Goal: Task Accomplishment & Management: Complete application form

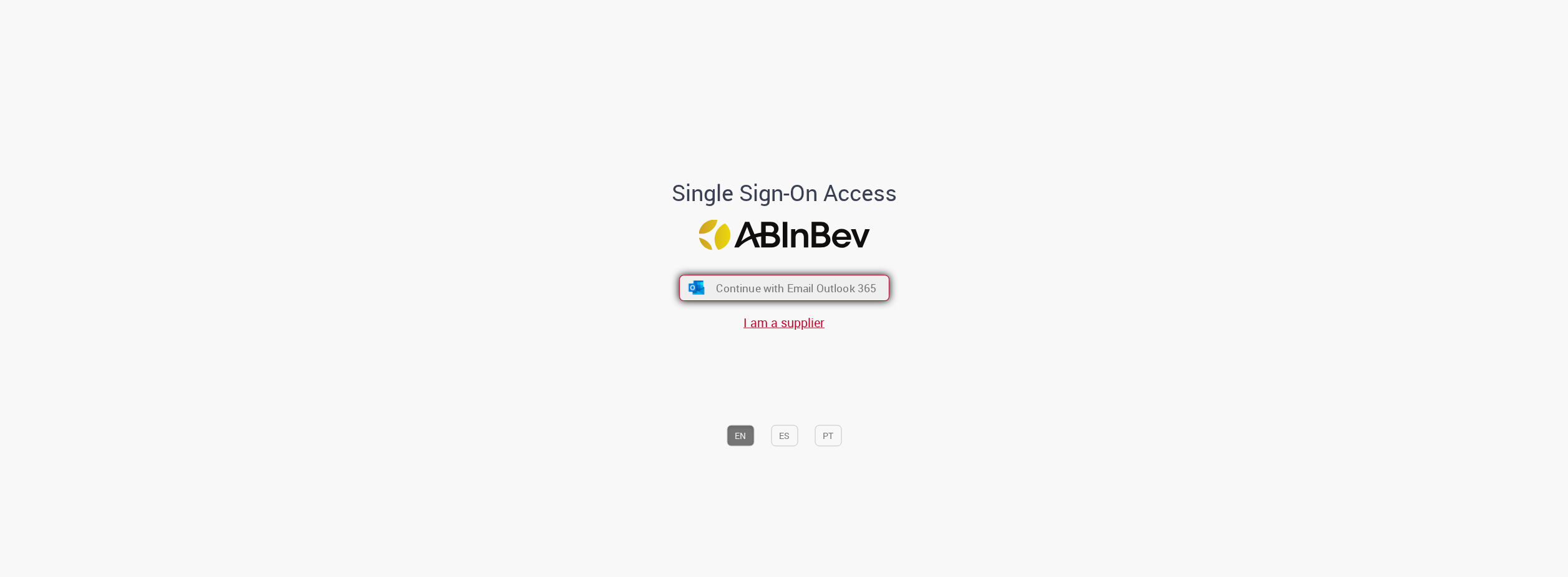
click at [721, 297] on button "Continue with Email Outlook 365" at bounding box center [784, 288] width 210 height 26
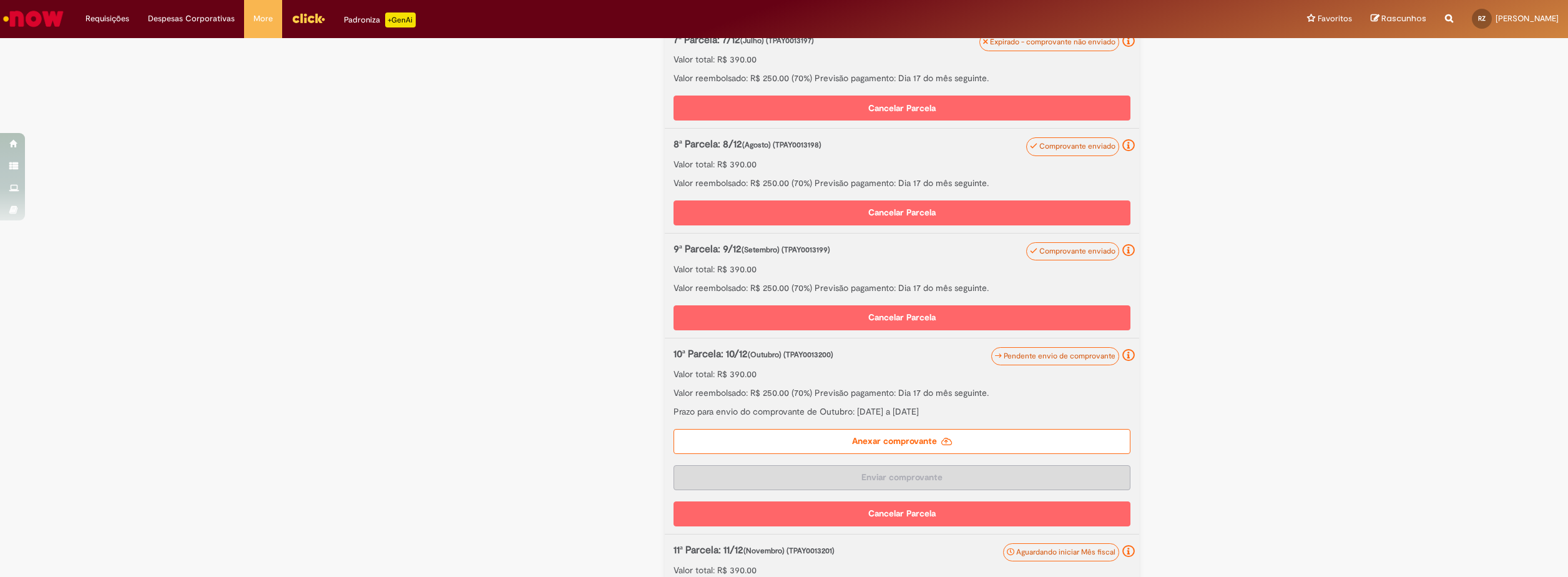
scroll to position [1096, 0]
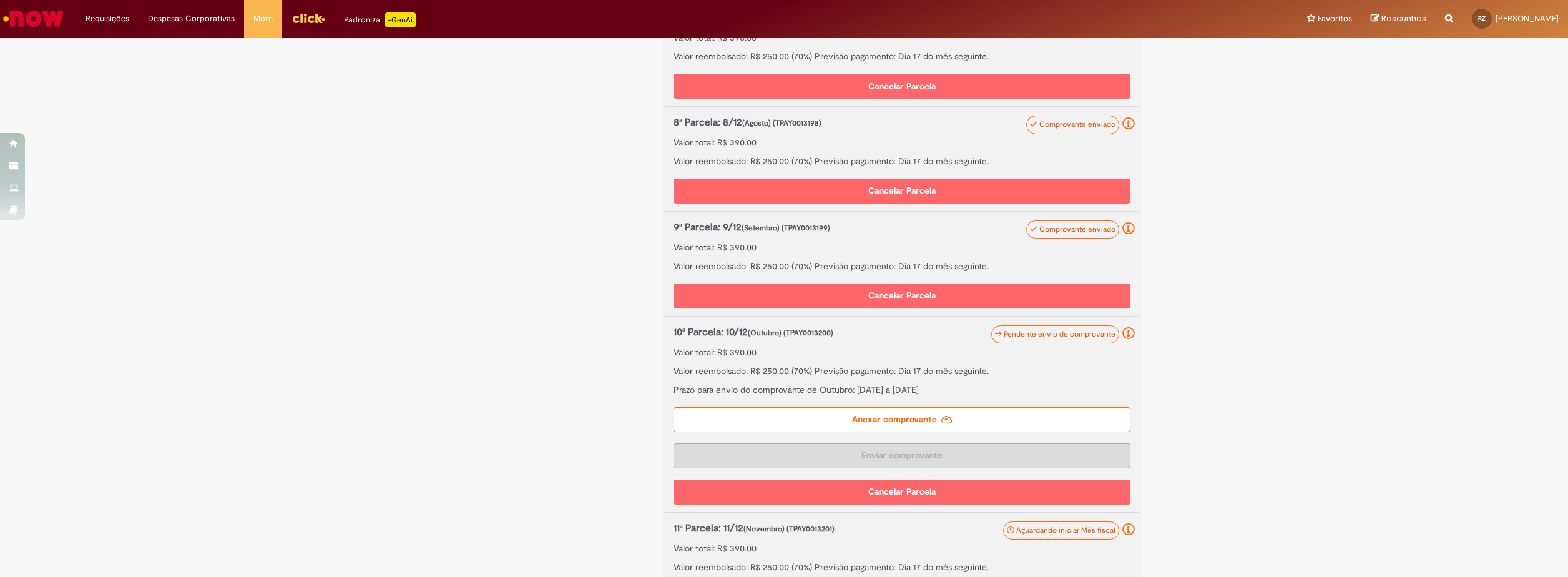
click at [867, 432] on label "Anexar comprovante" at bounding box center [902, 420] width 457 height 25
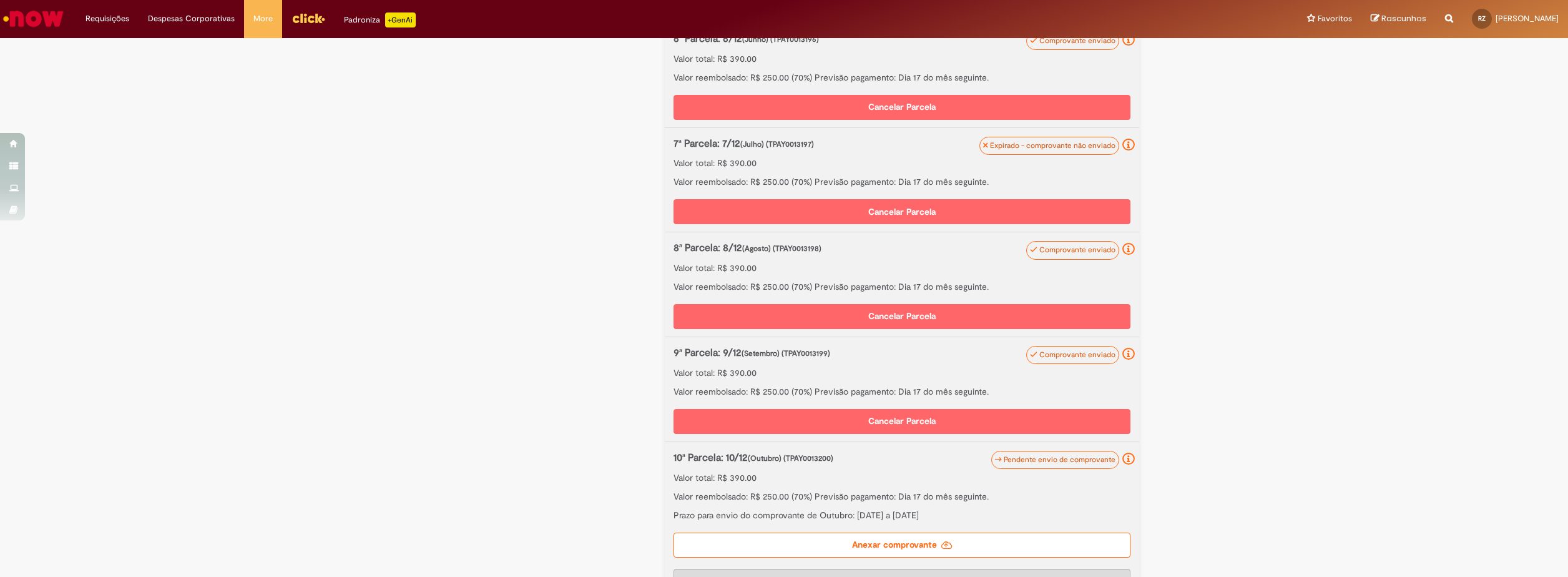
scroll to position [1140, 0]
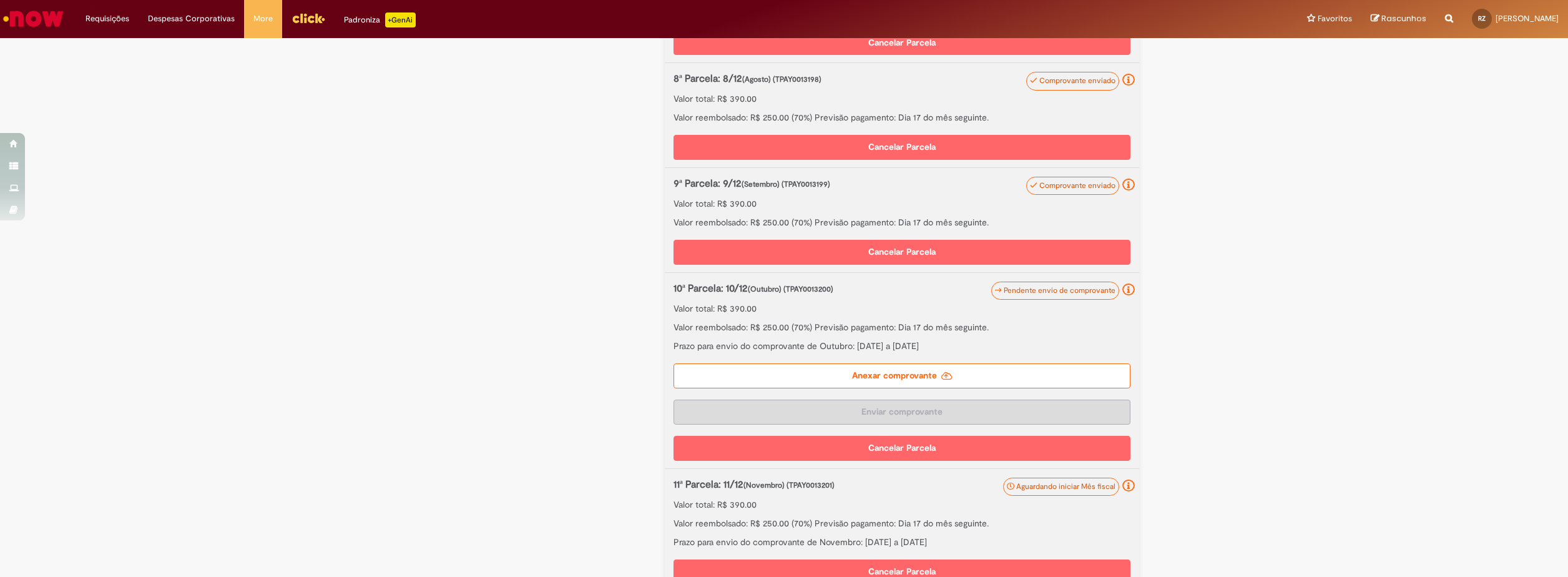
click at [882, 388] on label "Anexar comprovante" at bounding box center [902, 375] width 457 height 25
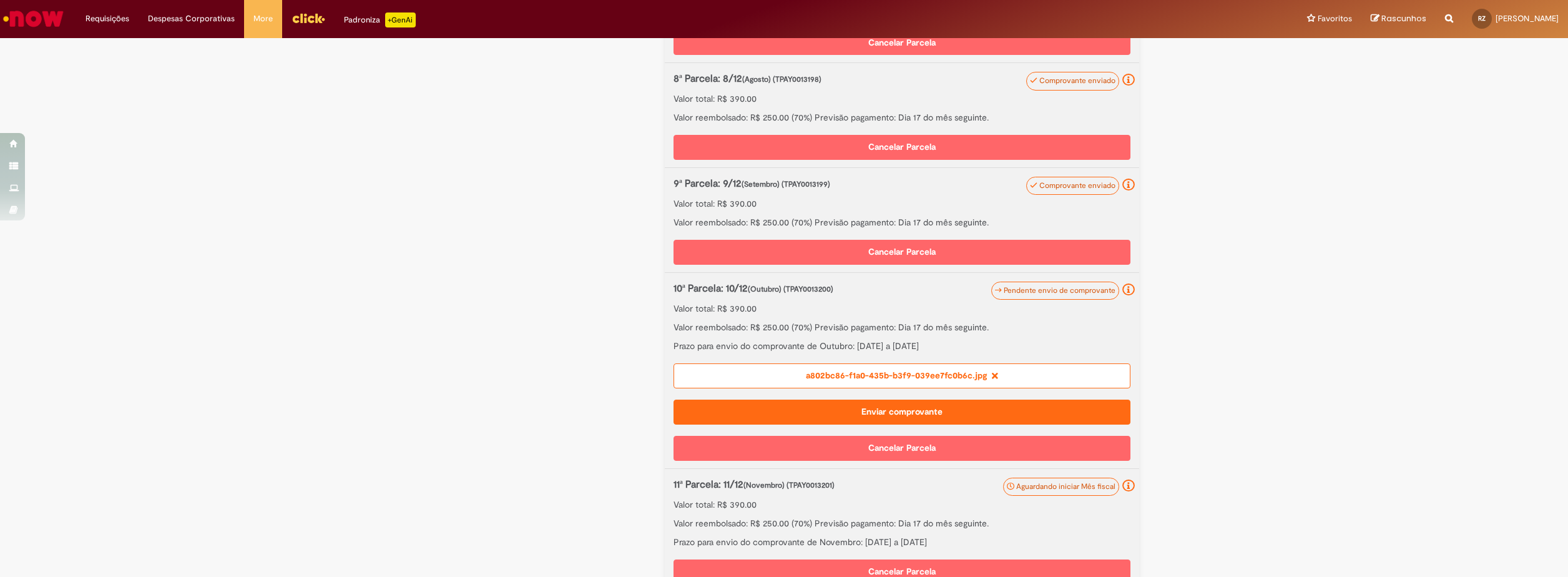
click at [835, 388] on div "a802bc86-f1a0-435b-b3f9-039ee7fc0b6c.jpg" at bounding box center [902, 375] width 457 height 25
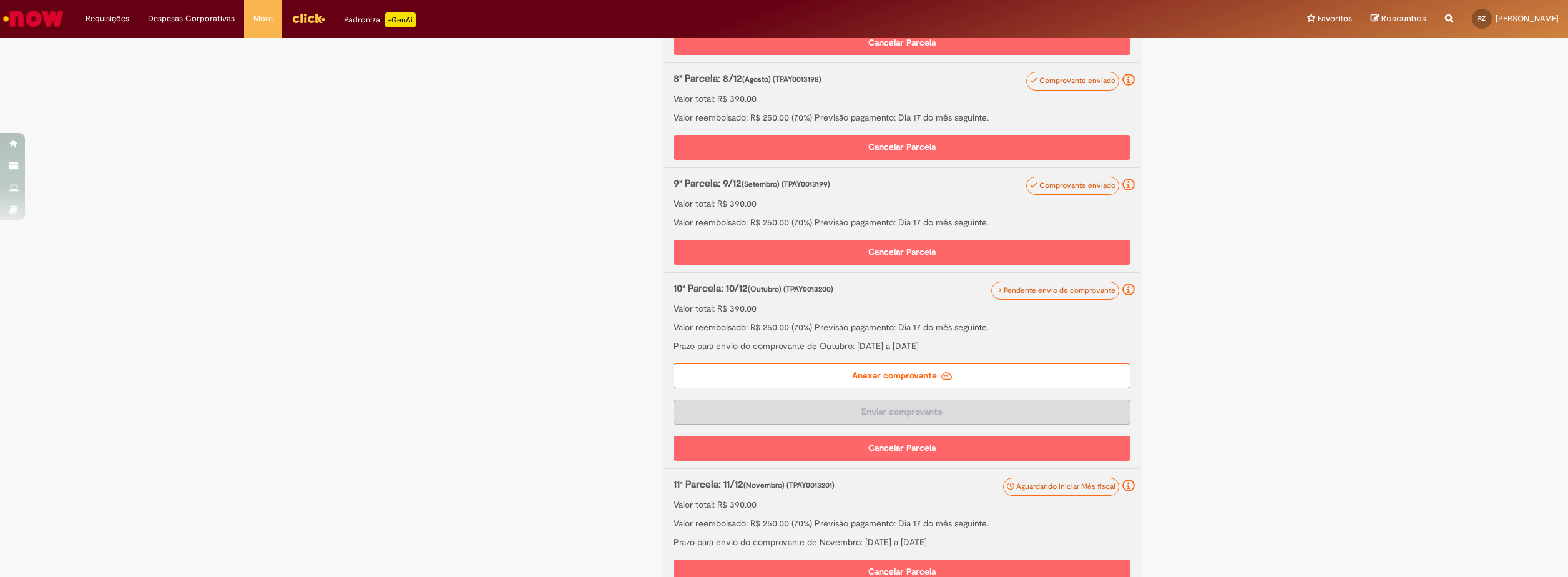
click at [835, 388] on label "Anexar comprovante" at bounding box center [902, 375] width 457 height 25
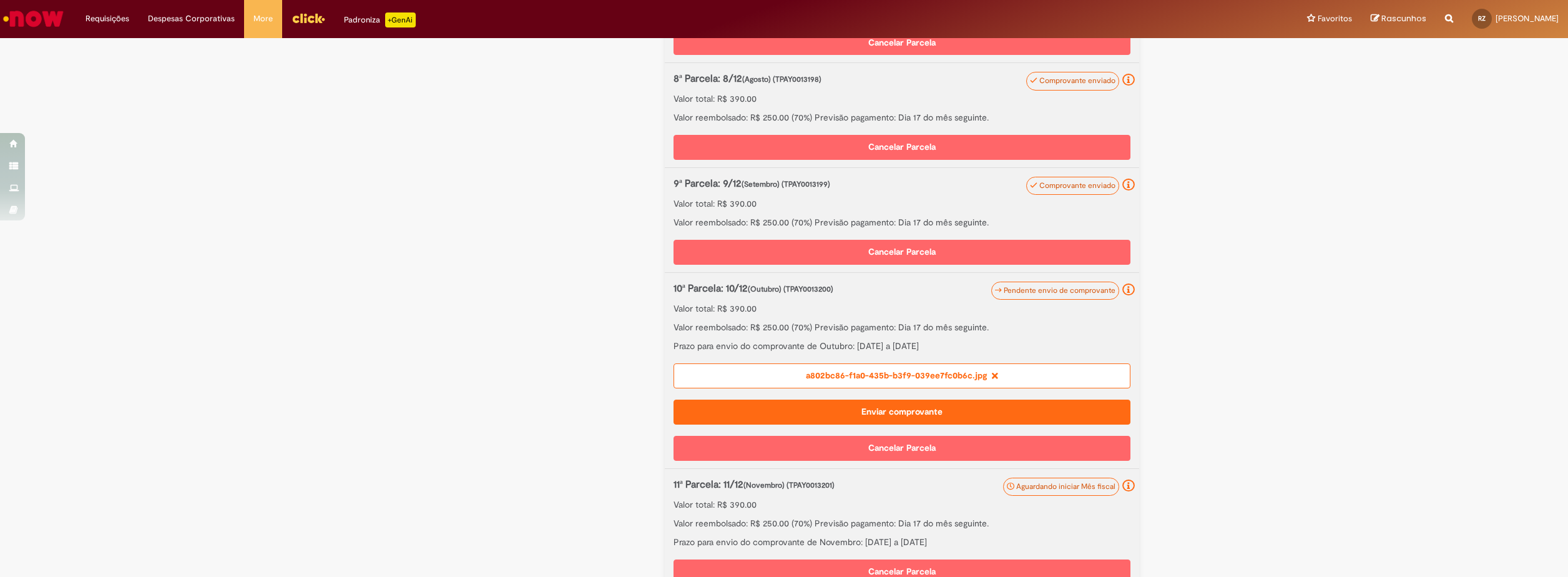
click at [832, 461] on button "Cancelar Parcela" at bounding box center [902, 448] width 457 height 25
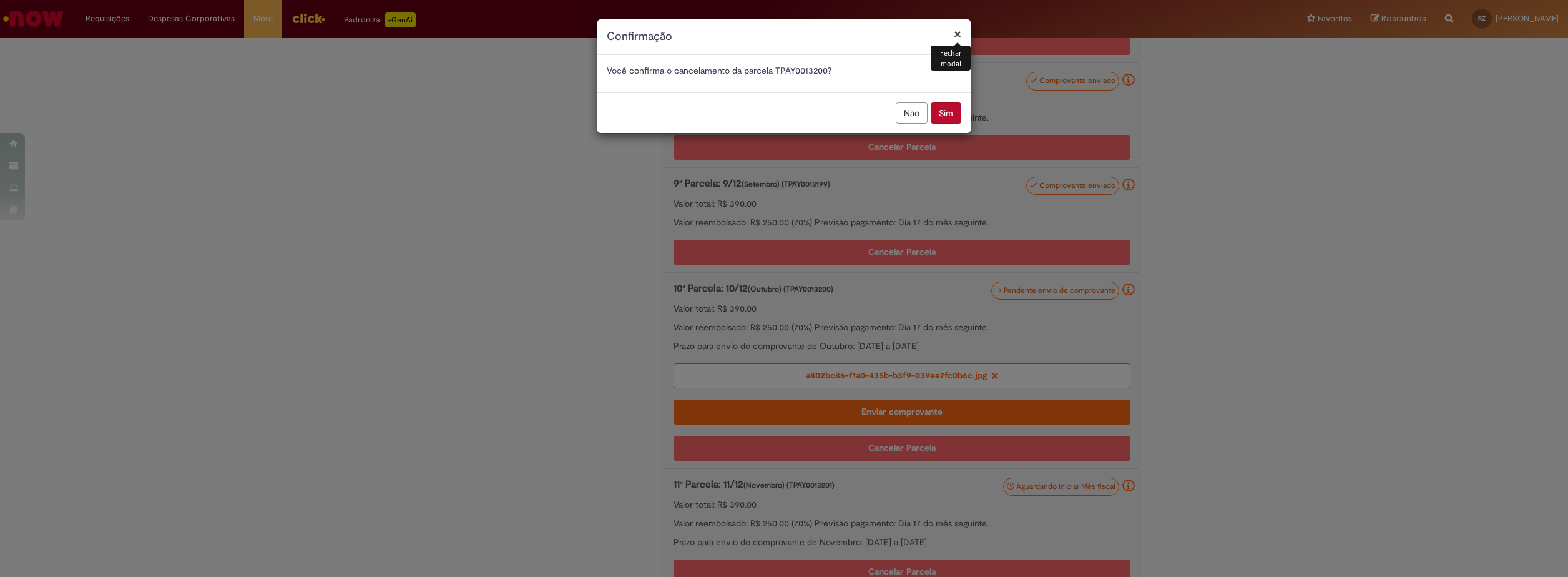
click at [907, 110] on button "Não" at bounding box center [912, 113] width 32 height 21
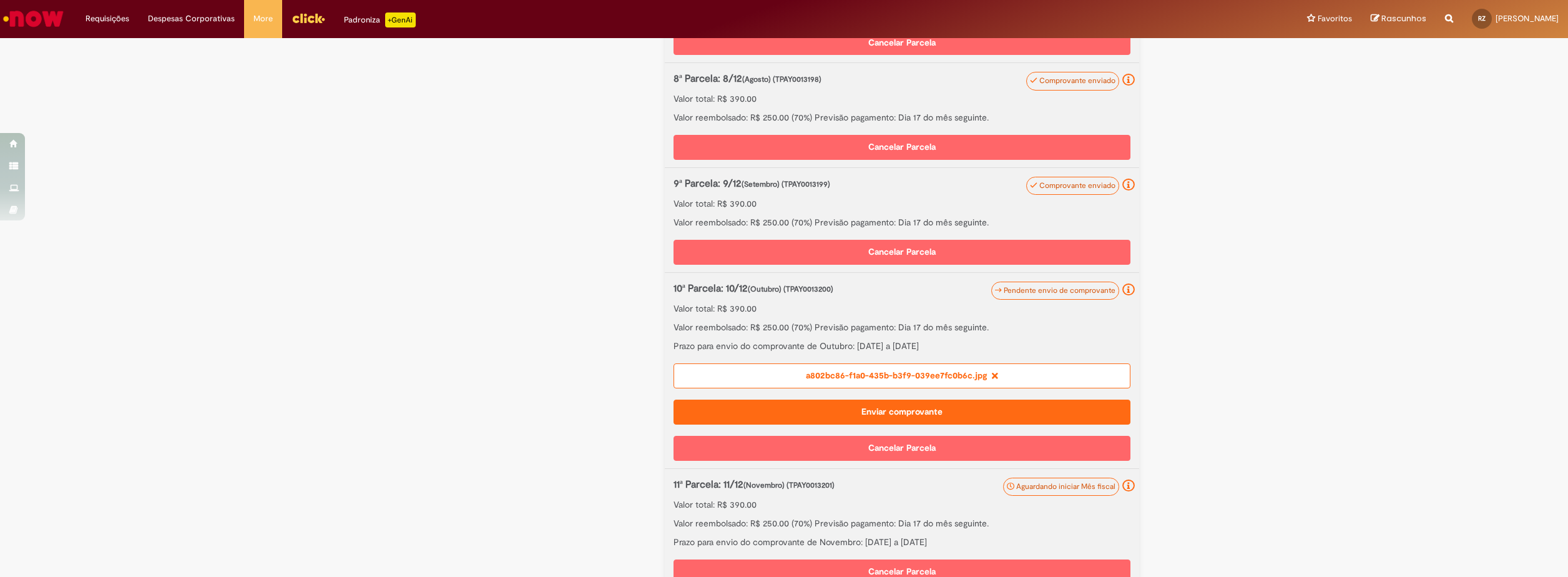
click at [991, 381] on icon at bounding box center [995, 376] width 6 height 9
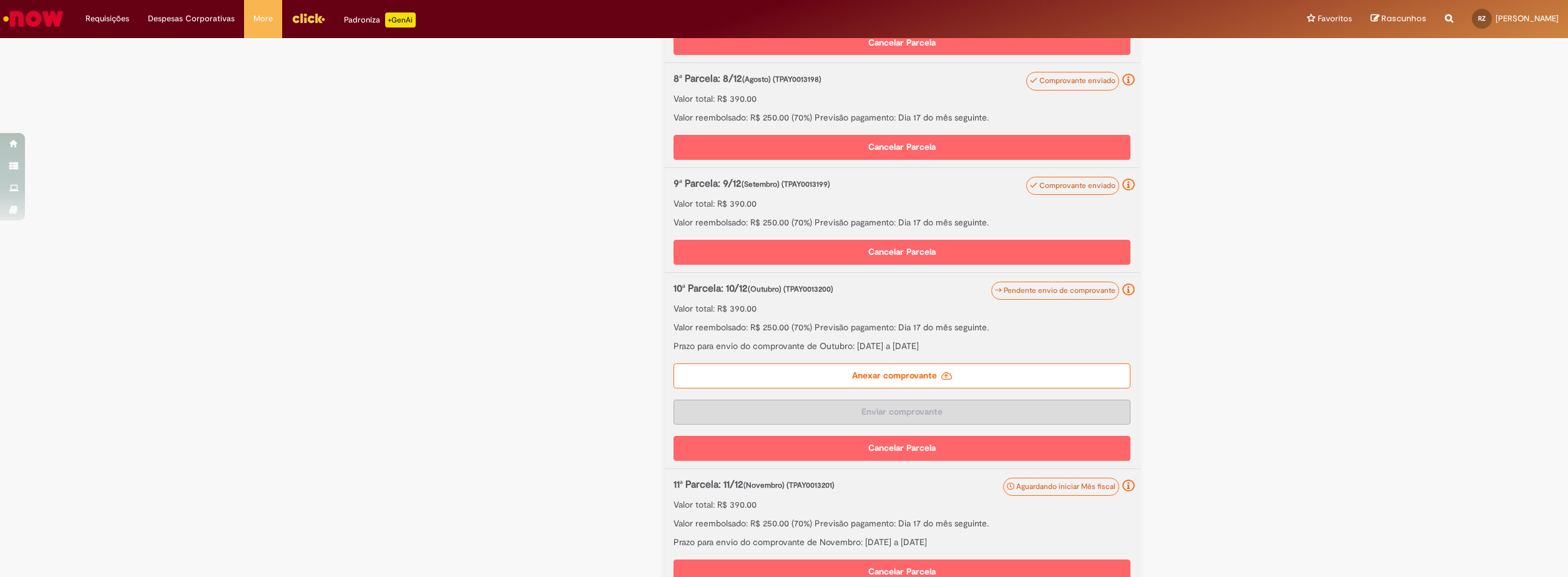
click at [882, 388] on label "Anexar comprovante" at bounding box center [902, 375] width 457 height 25
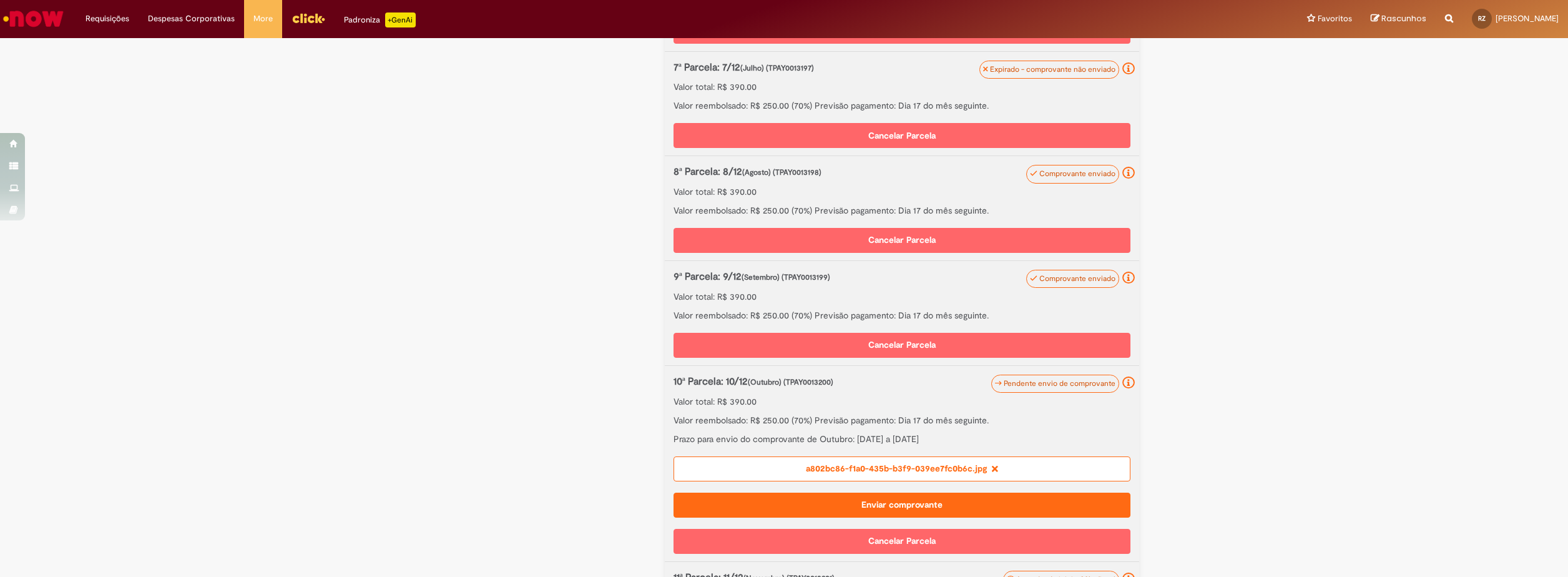
scroll to position [1078, 0]
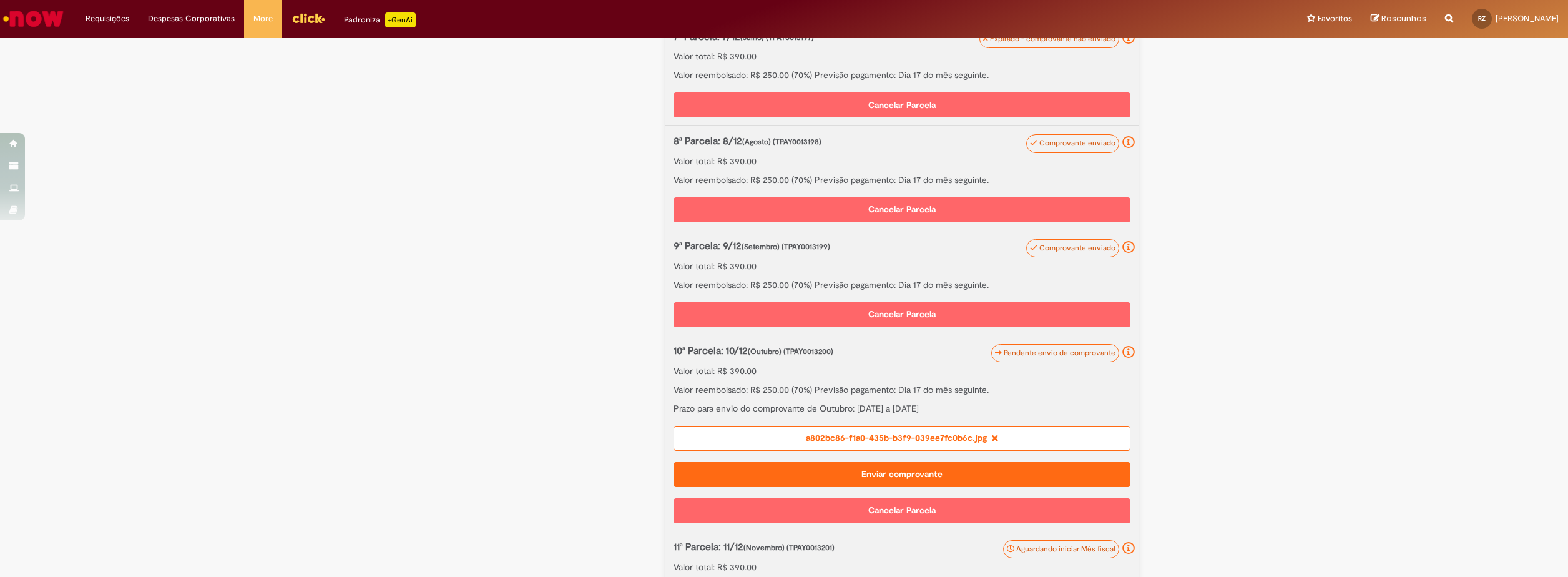
click at [839, 444] on div "a802bc86-f1a0-435b-b3f9-039ee7fc0b6c.jpg" at bounding box center [902, 438] width 457 height 25
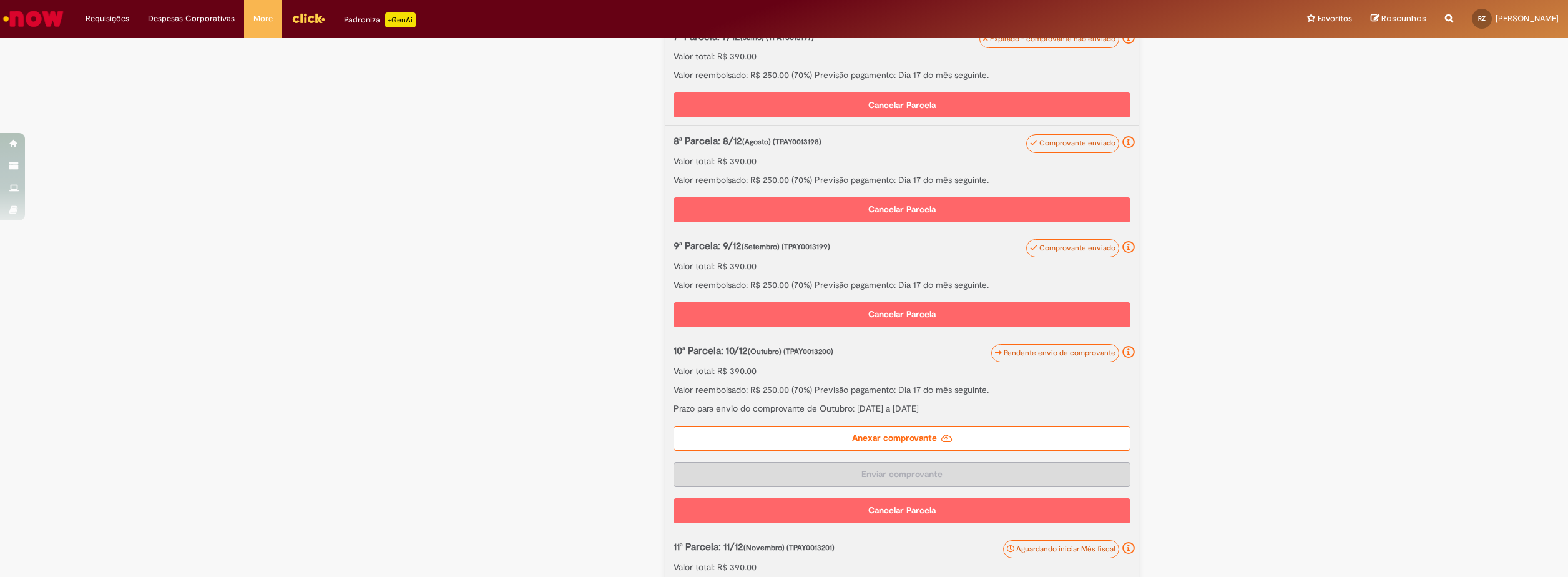
click at [839, 444] on label "Anexar comprovante" at bounding box center [902, 438] width 457 height 25
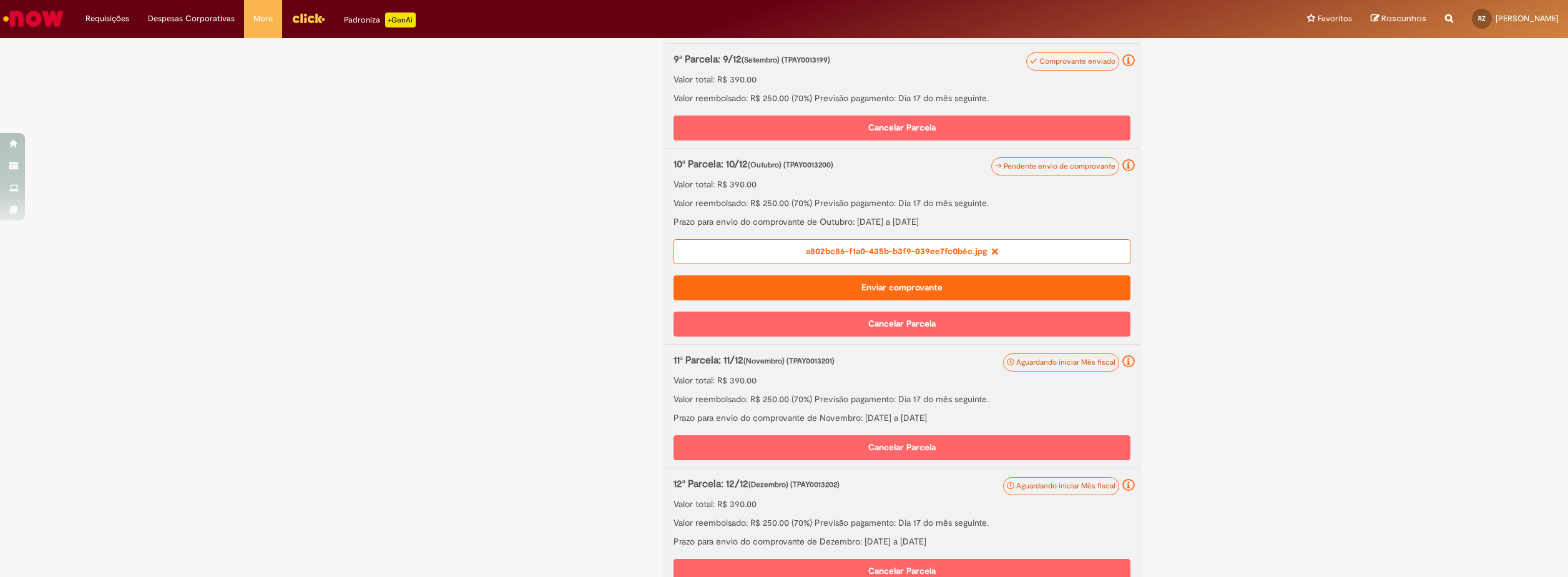
scroll to position [1265, 0]
click at [977, 264] on div "a802bc86-f1a0-435b-b3f9-039ee7fc0b6c.jpg" at bounding box center [902, 251] width 457 height 25
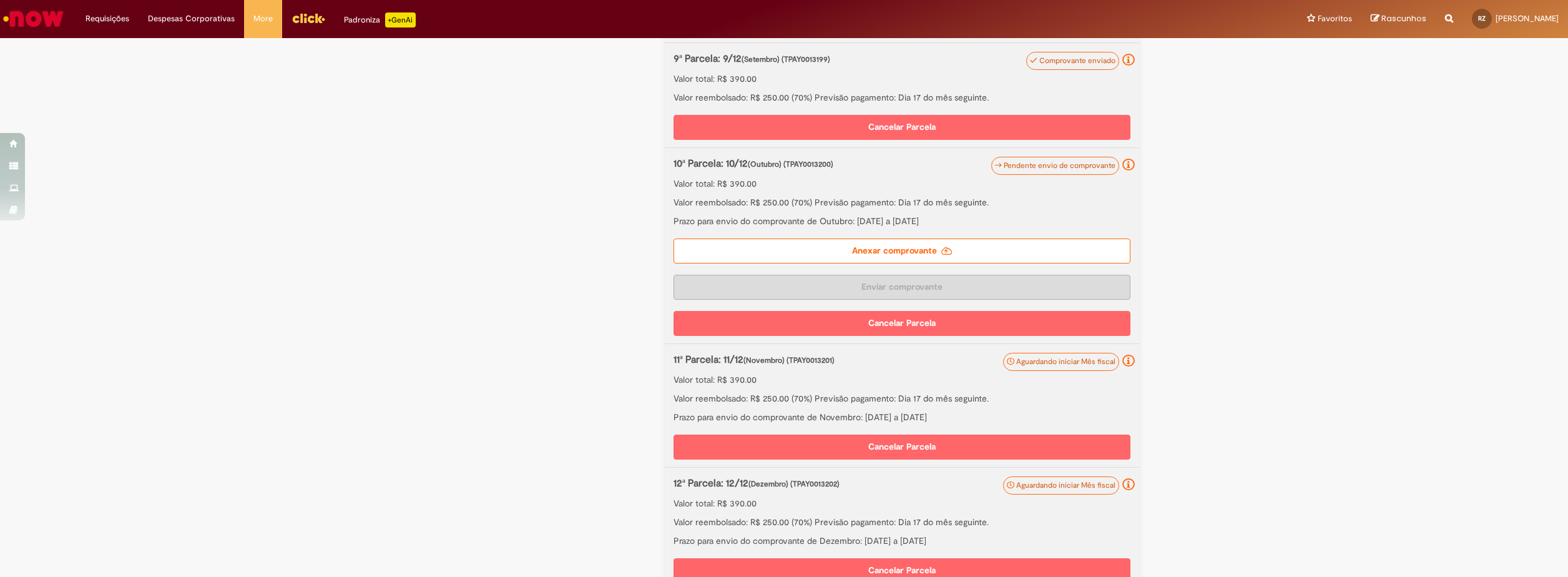
click at [951, 264] on label "Anexar comprovante" at bounding box center [902, 251] width 457 height 25
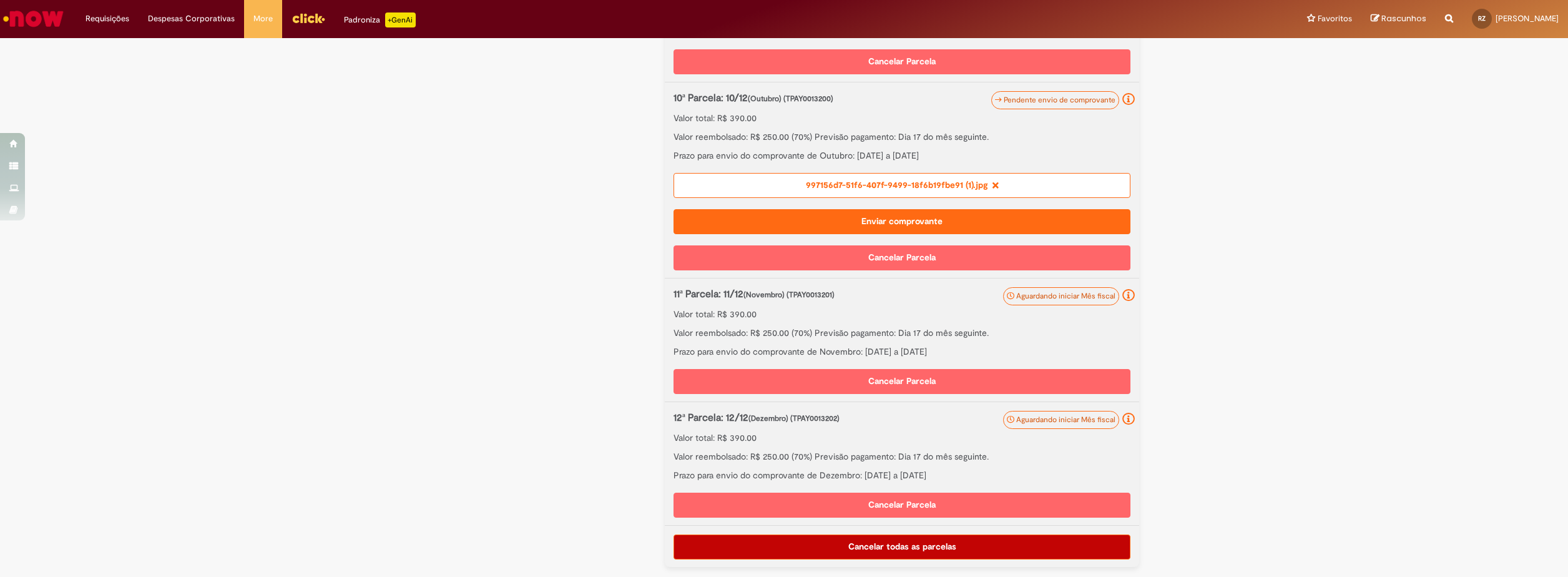
scroll to position [1344, 0]
click at [893, 215] on button "Enviar comprovante" at bounding box center [902, 221] width 457 height 25
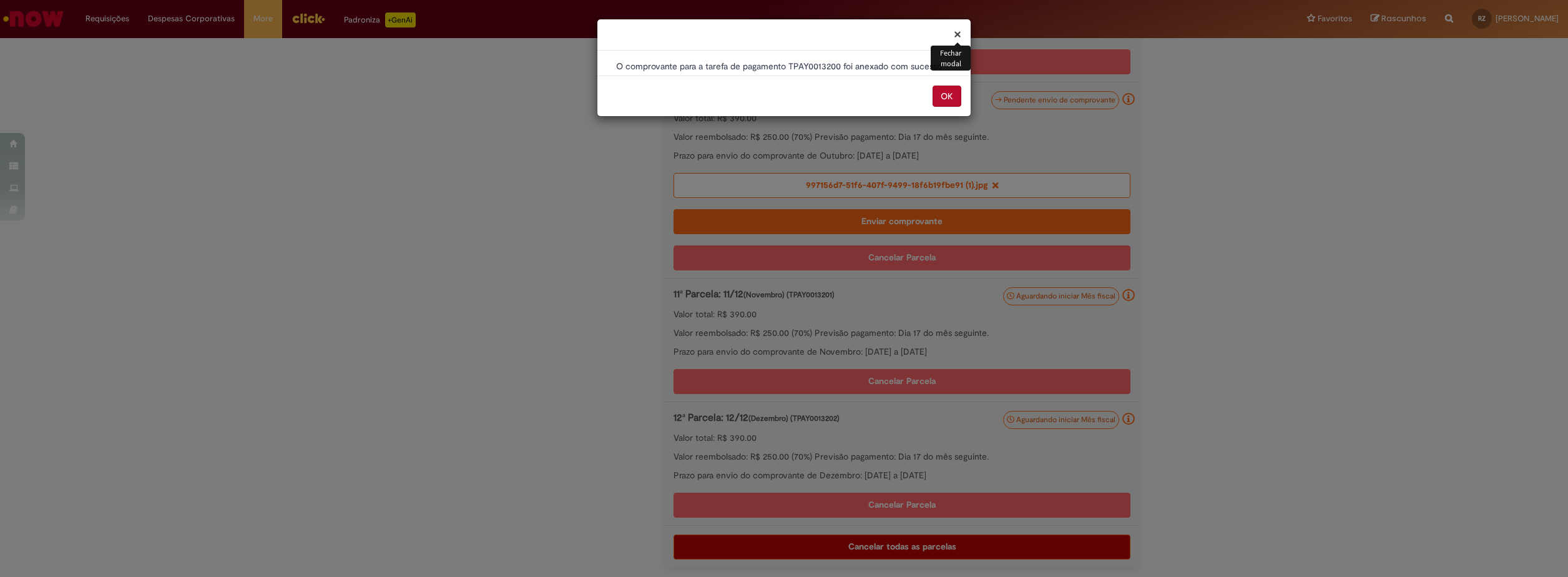
click at [947, 103] on button "OK" at bounding box center [947, 96] width 29 height 21
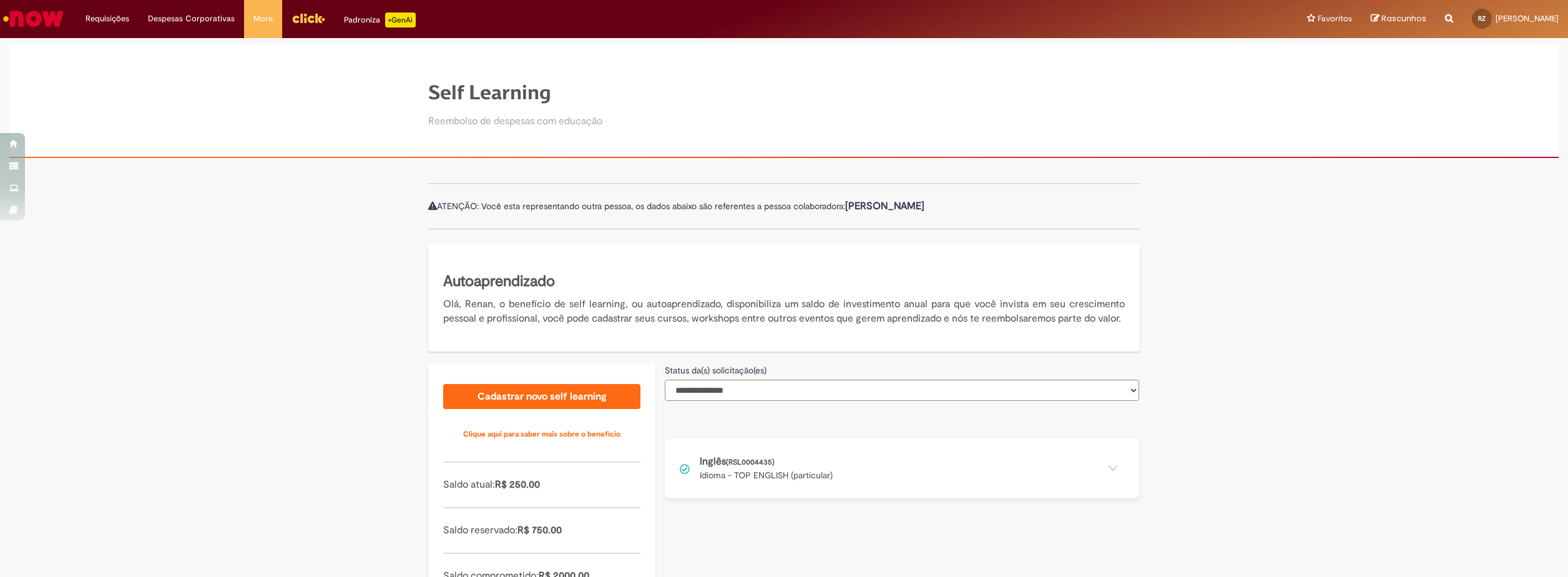
scroll to position [97, 0]
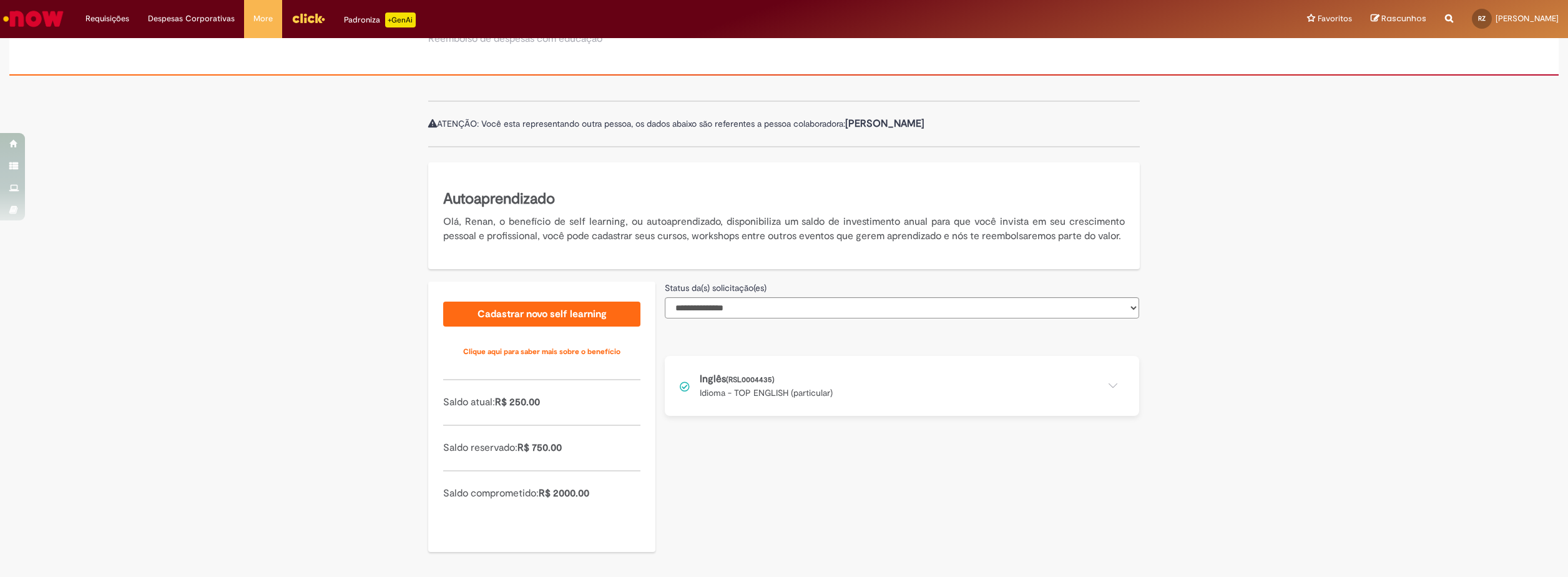
click at [734, 391] on button at bounding box center [902, 386] width 475 height 60
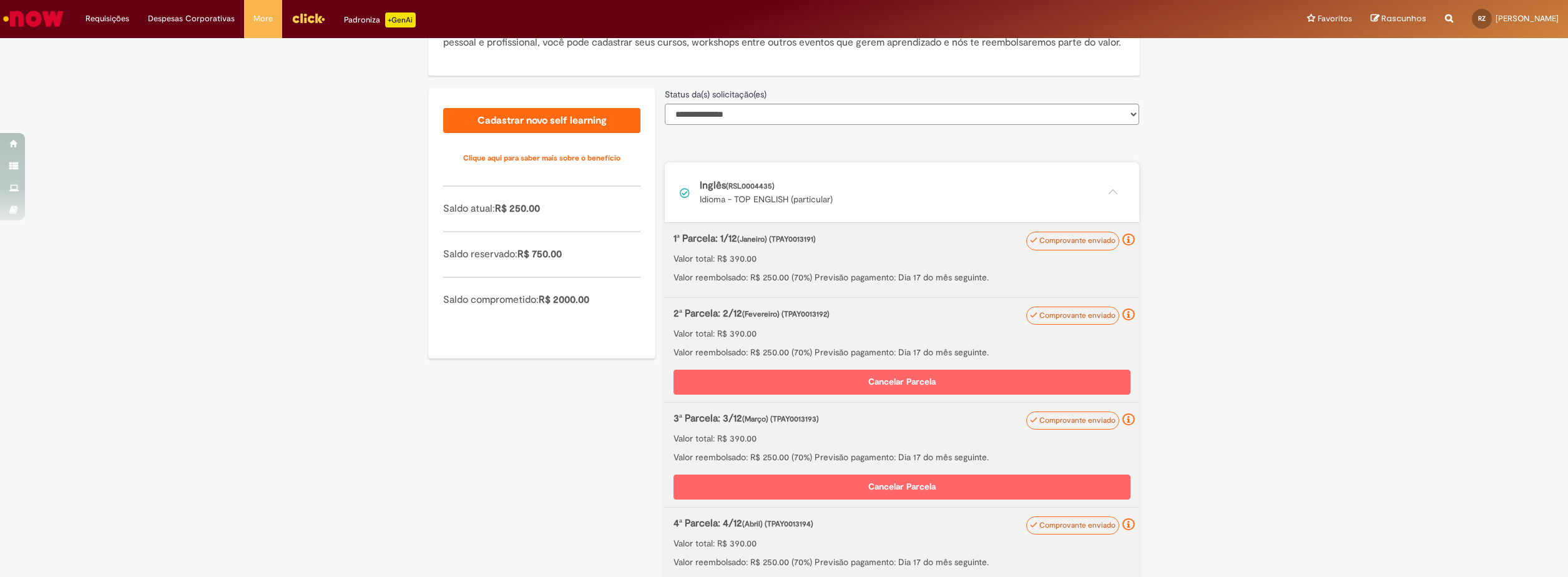
scroll to position [254, 0]
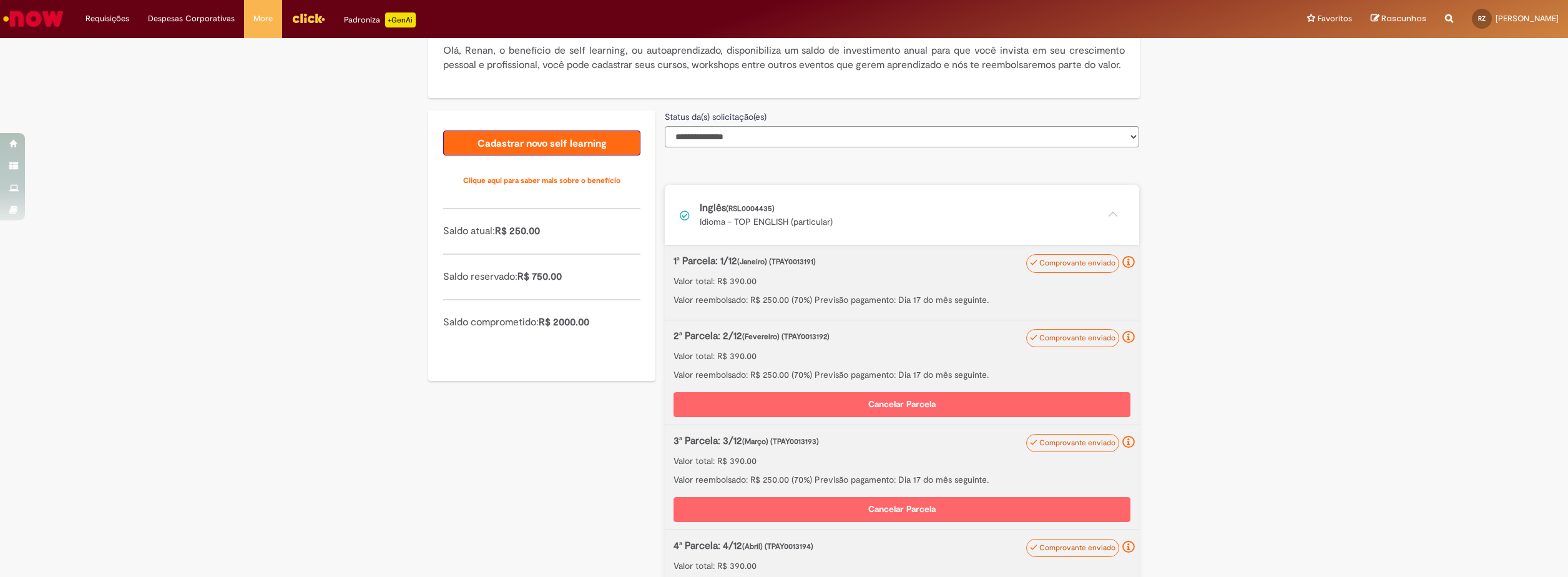
click at [545, 155] on link "Cadastrar novo self learning" at bounding box center [542, 142] width 198 height 25
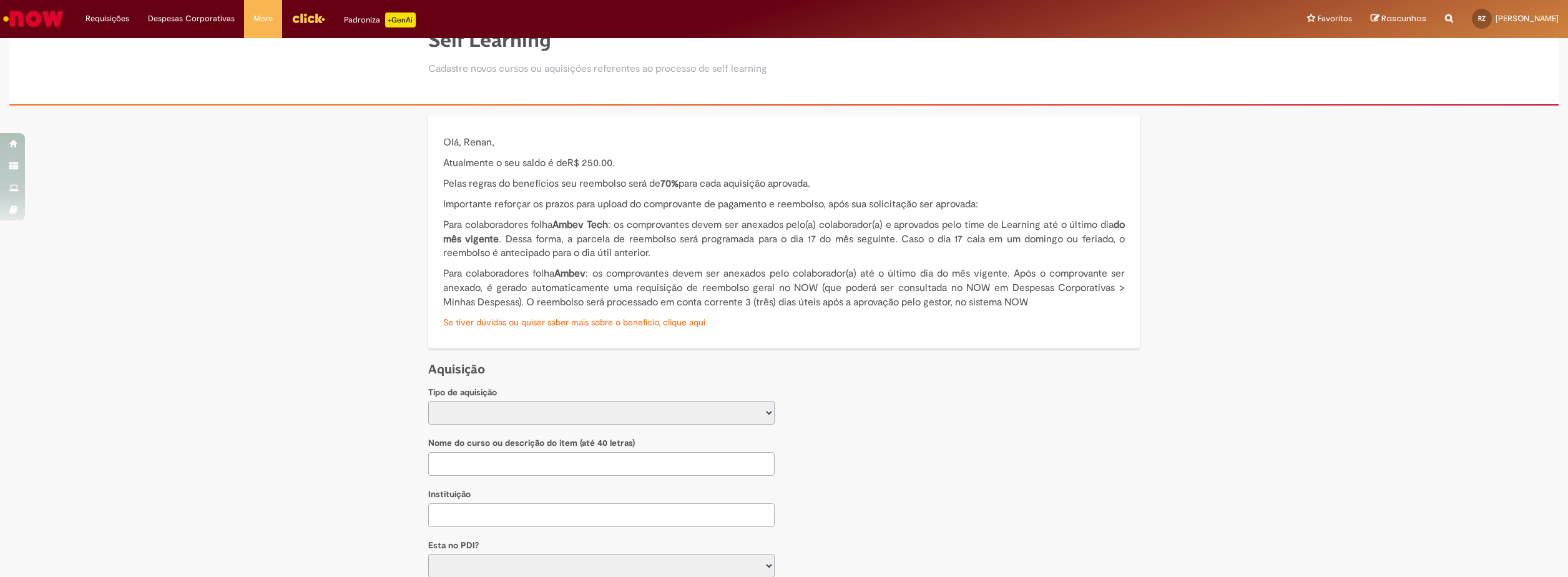
scroll to position [63, 0]
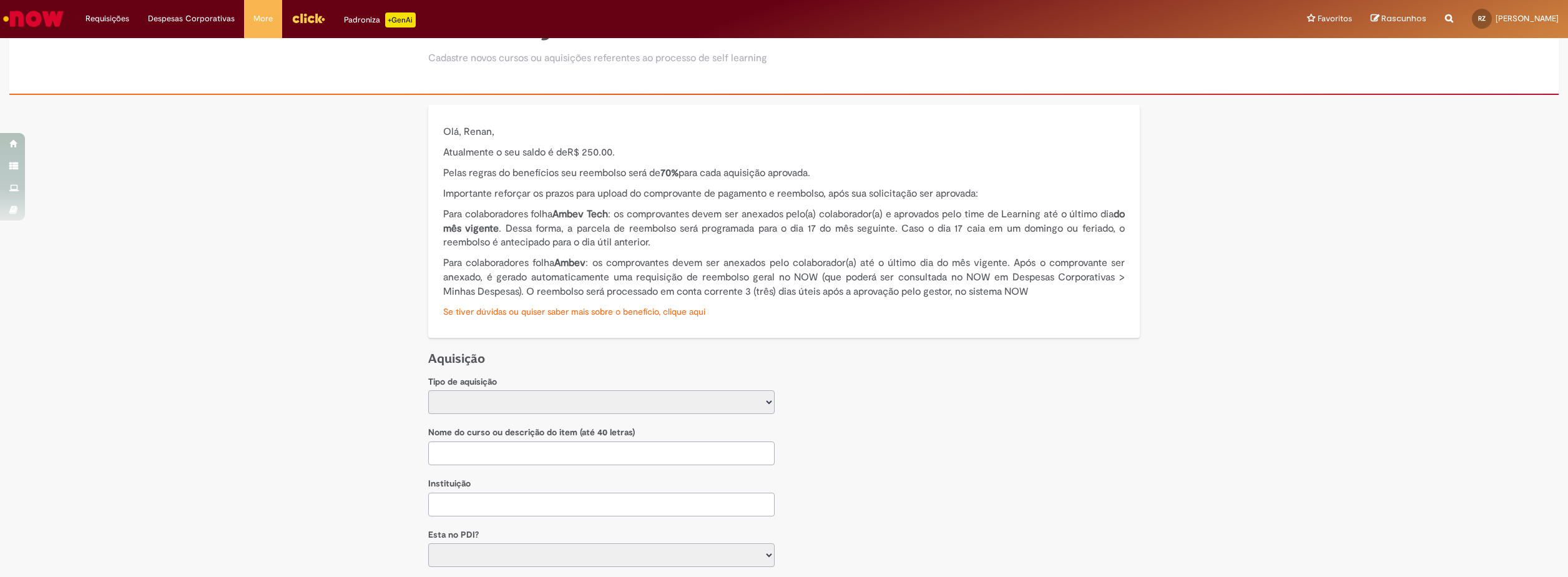
click at [510, 404] on select "**********" at bounding box center [602, 402] width 346 height 24
select select "****"
click at [428, 390] on select "**********" at bounding box center [602, 402] width 346 height 24
click at [533, 454] on input at bounding box center [602, 453] width 346 height 24
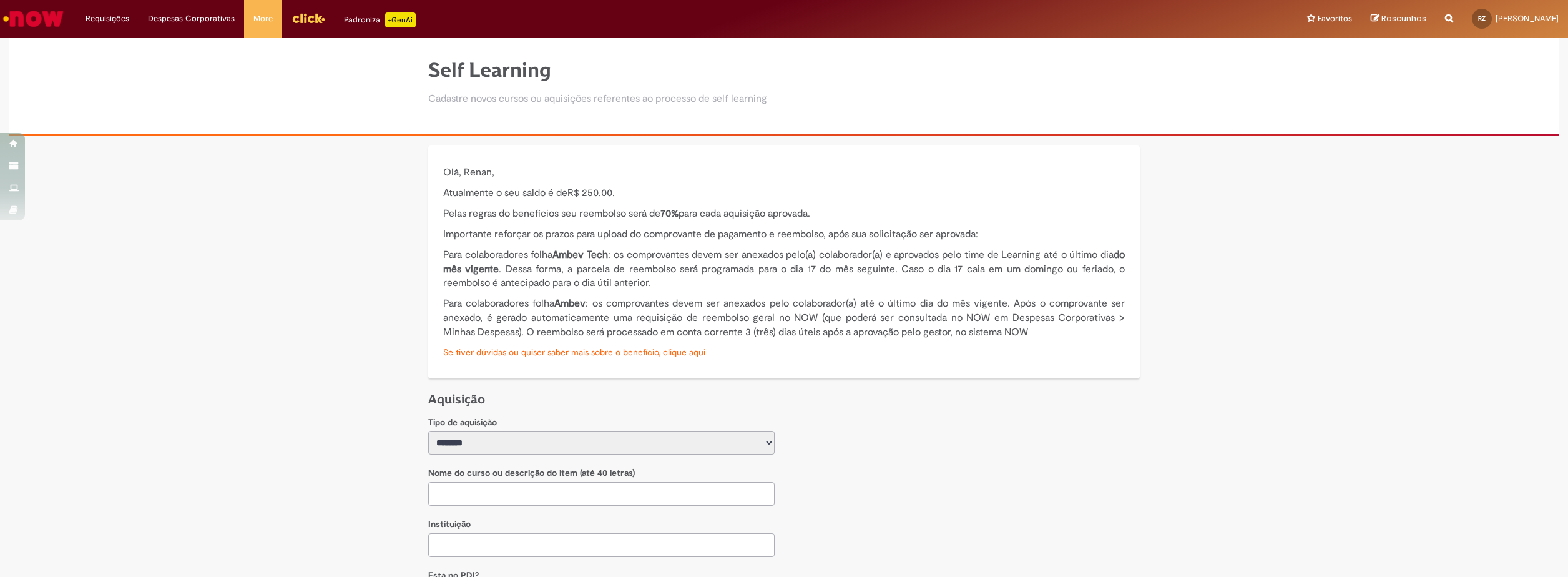
scroll to position [1, 0]
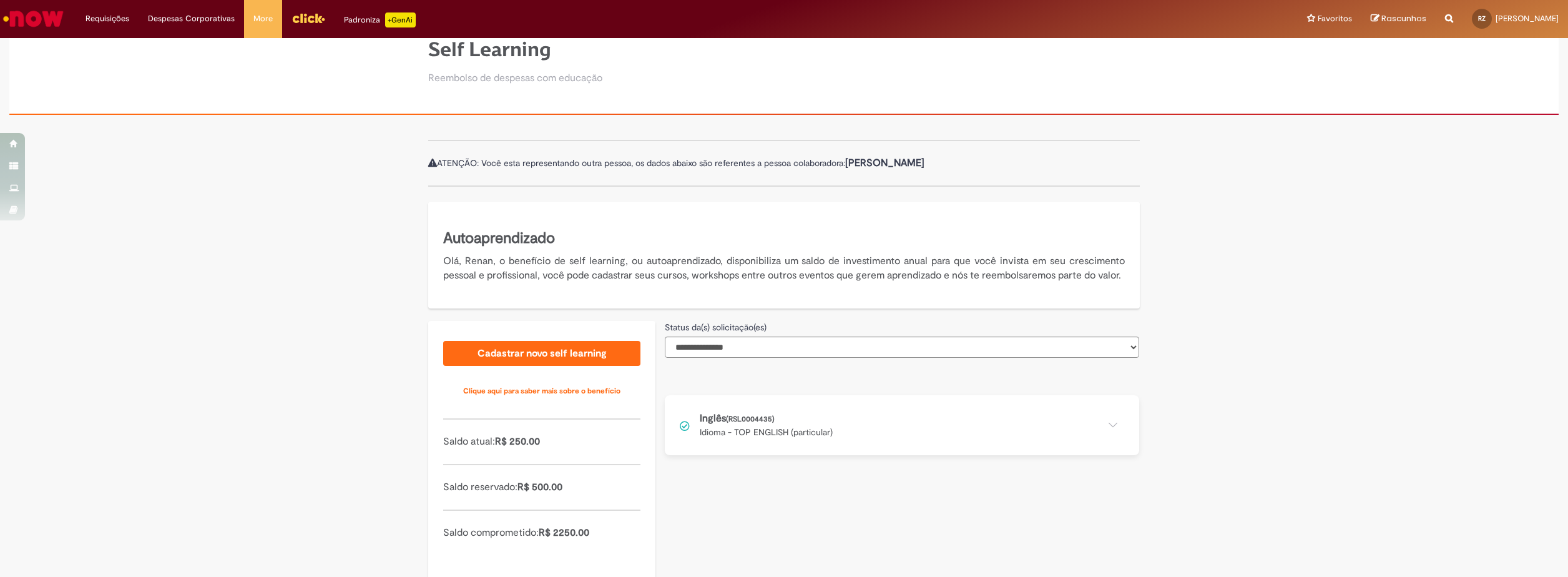
scroll to position [97, 0]
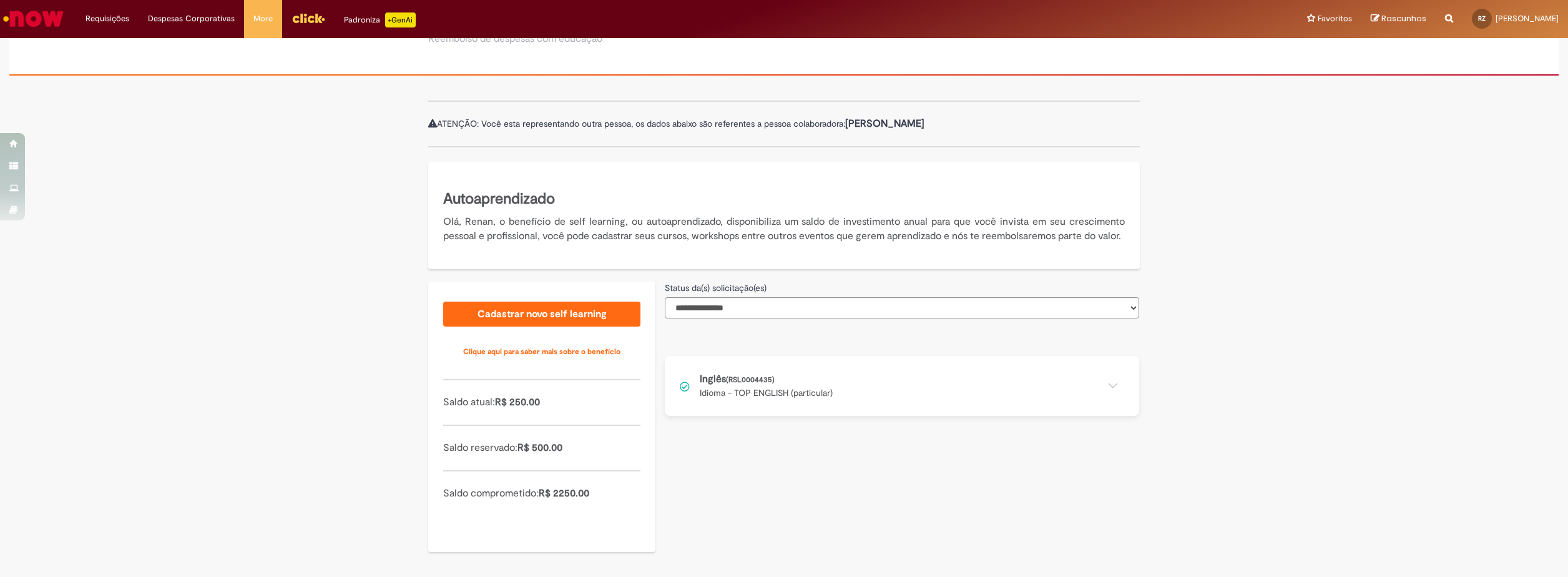
click at [736, 383] on button at bounding box center [902, 386] width 475 height 60
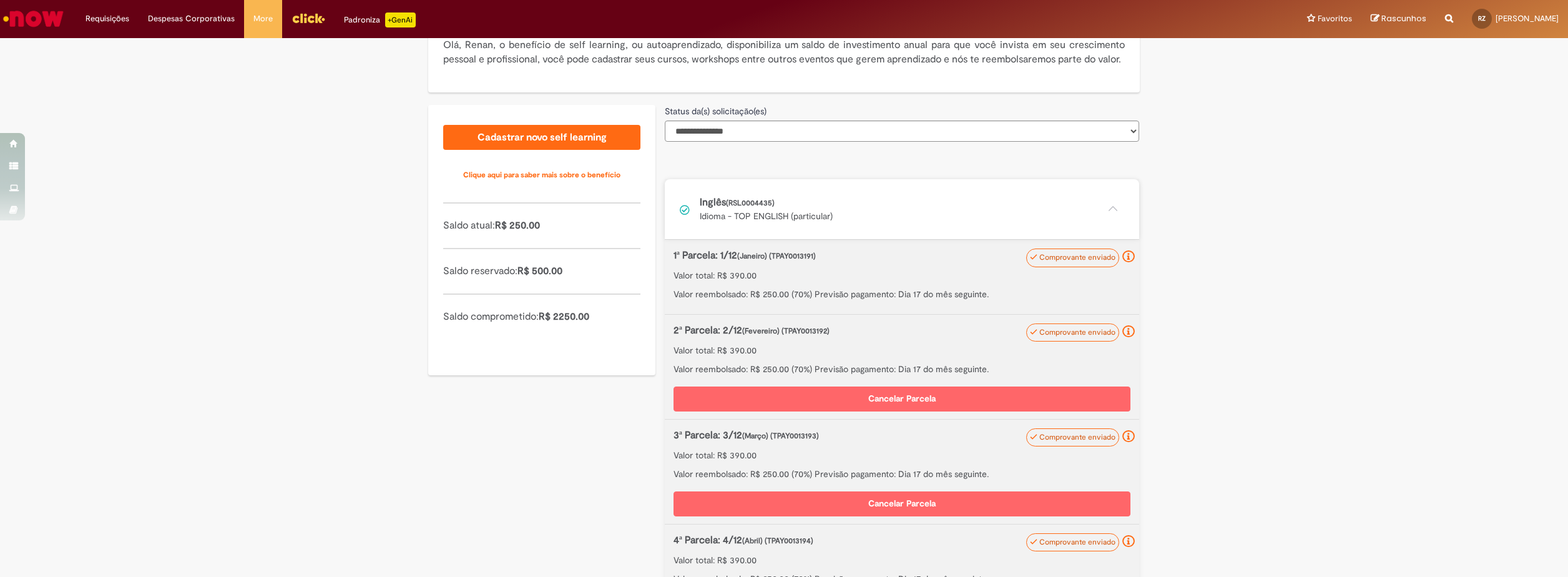
scroll to position [254, 0]
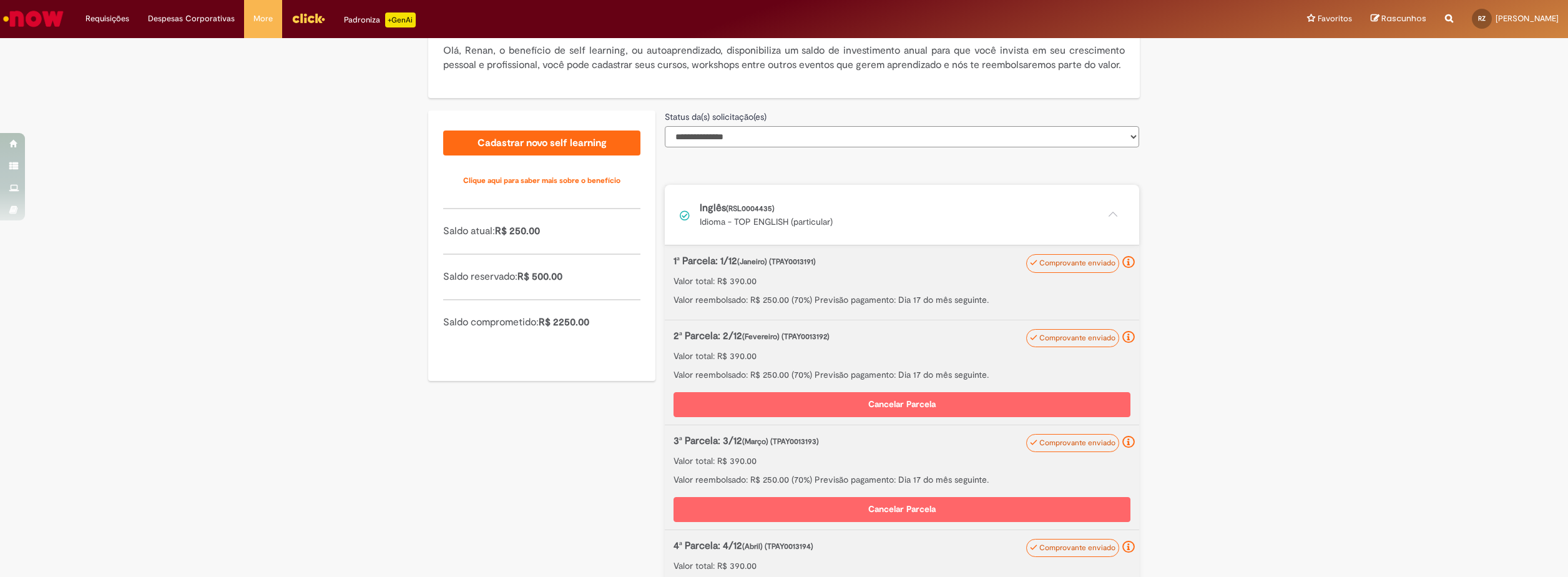
click at [735, 148] on select "**********" at bounding box center [902, 137] width 475 height 21
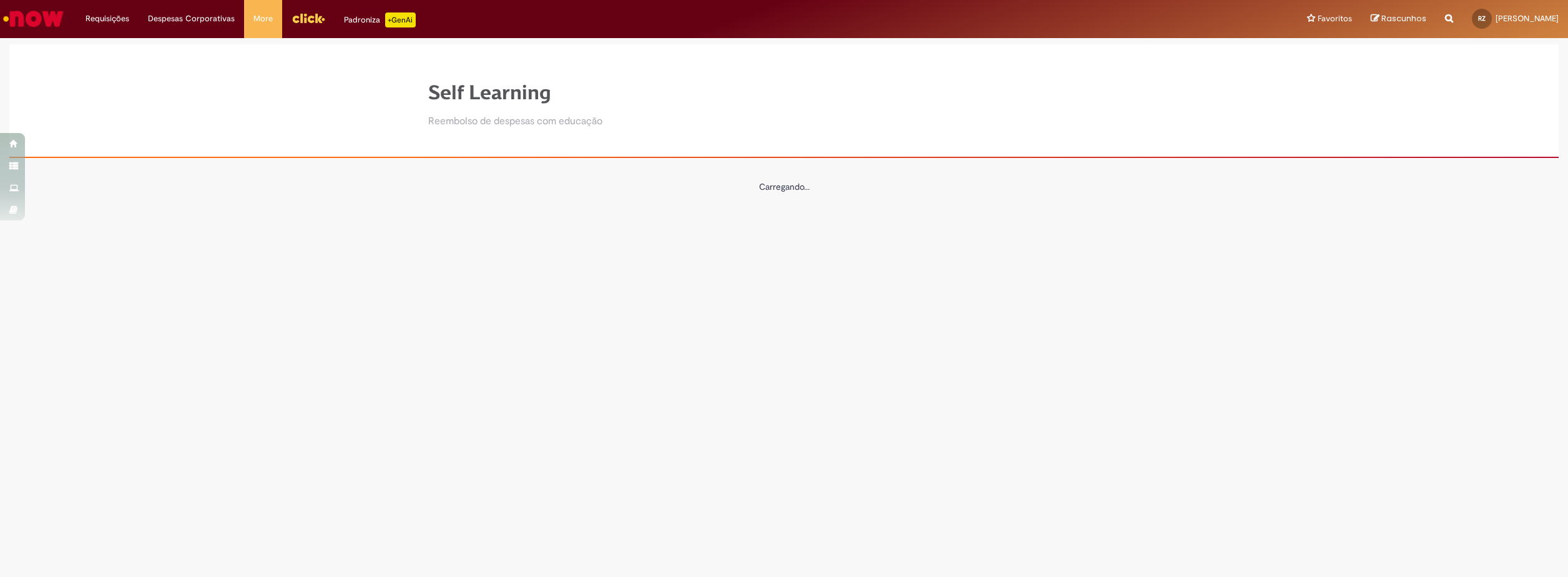
scroll to position [0, 0]
select select "*"
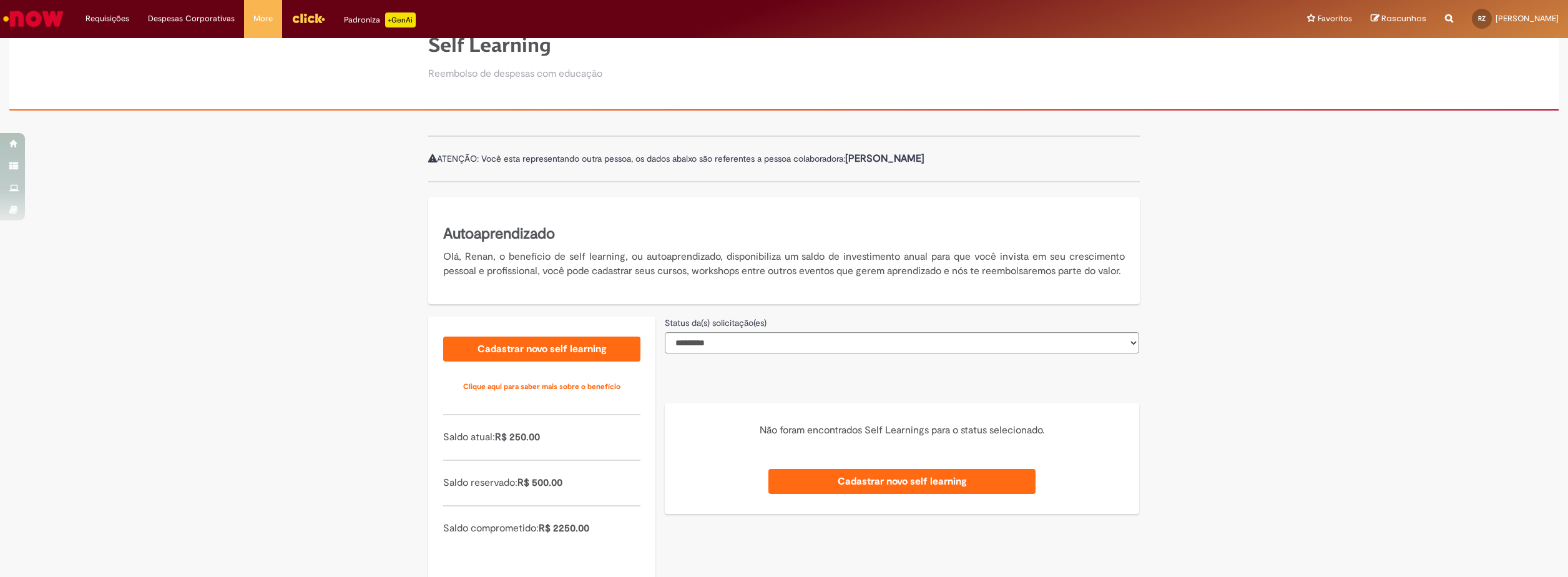
scroll to position [97, 0]
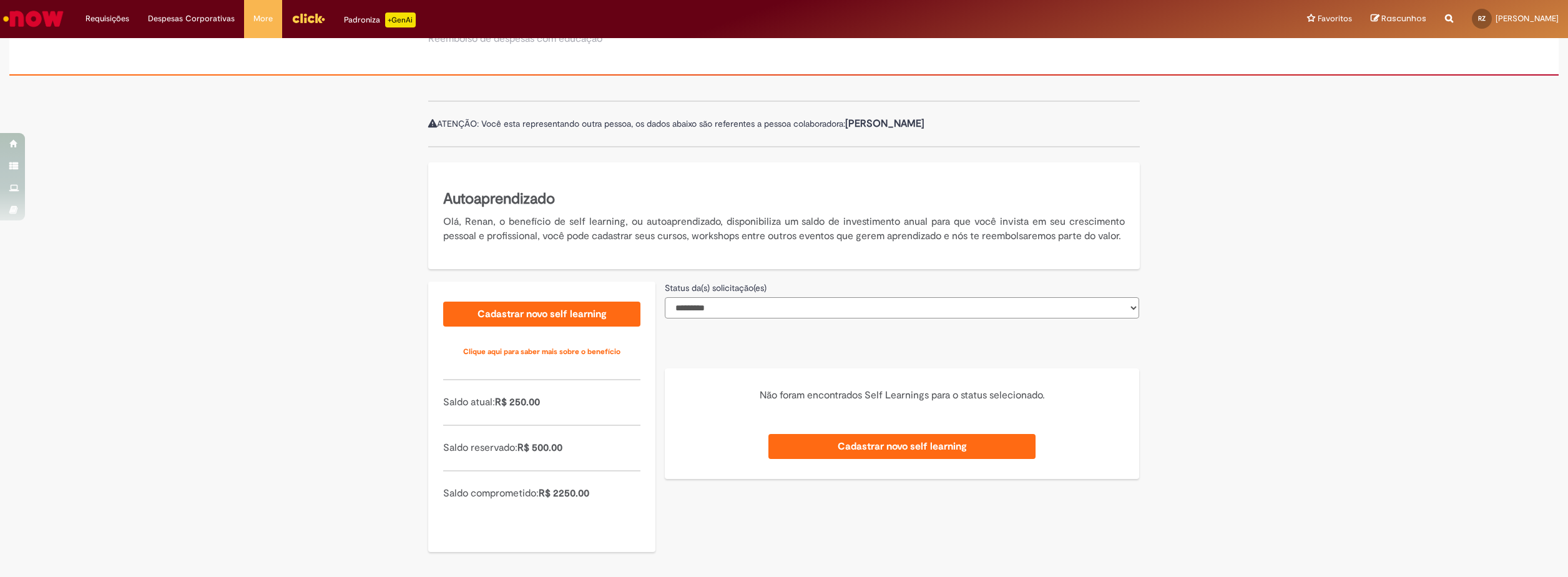
click at [747, 299] on select "**********" at bounding box center [902, 307] width 475 height 21
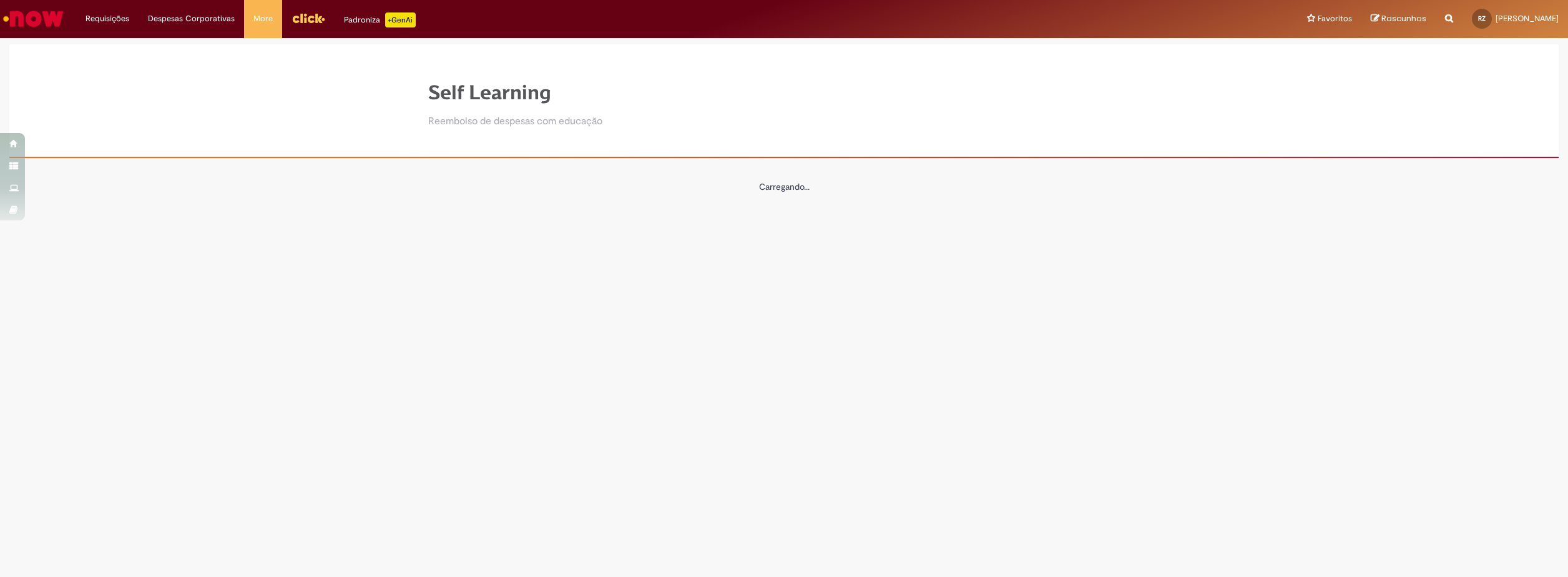
scroll to position [0, 0]
select select "*"
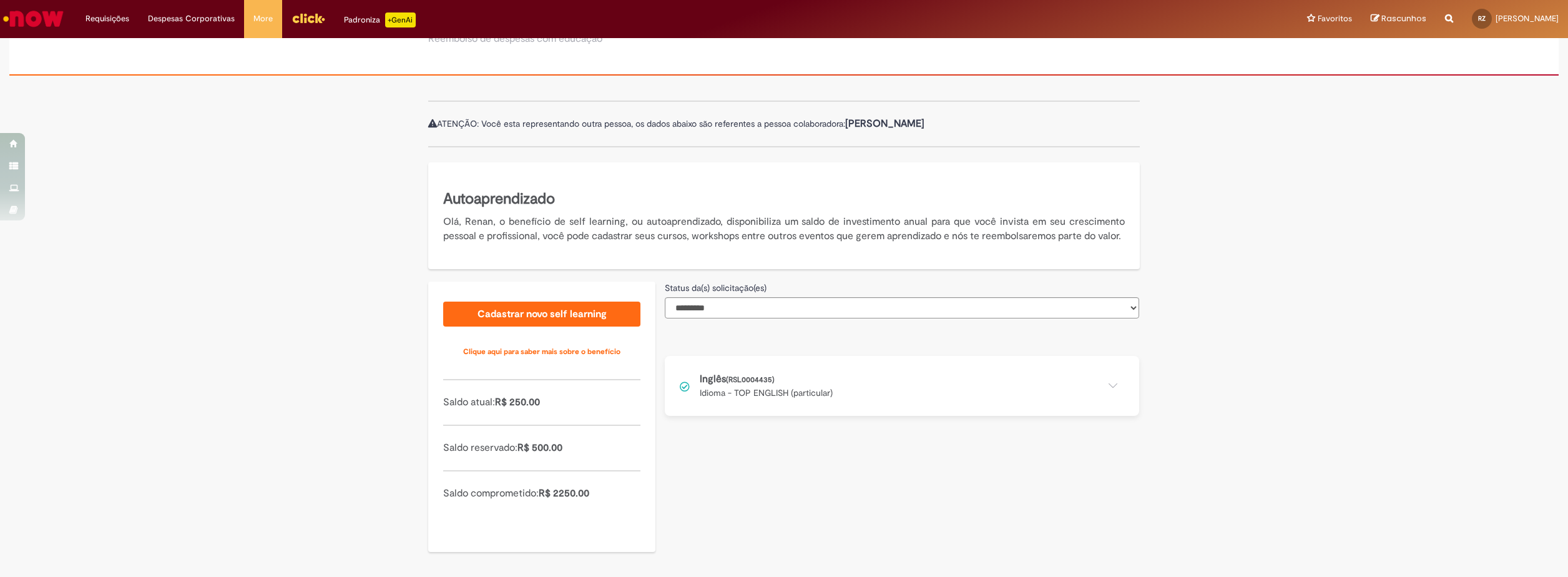
click at [756, 398] on button at bounding box center [902, 386] width 475 height 60
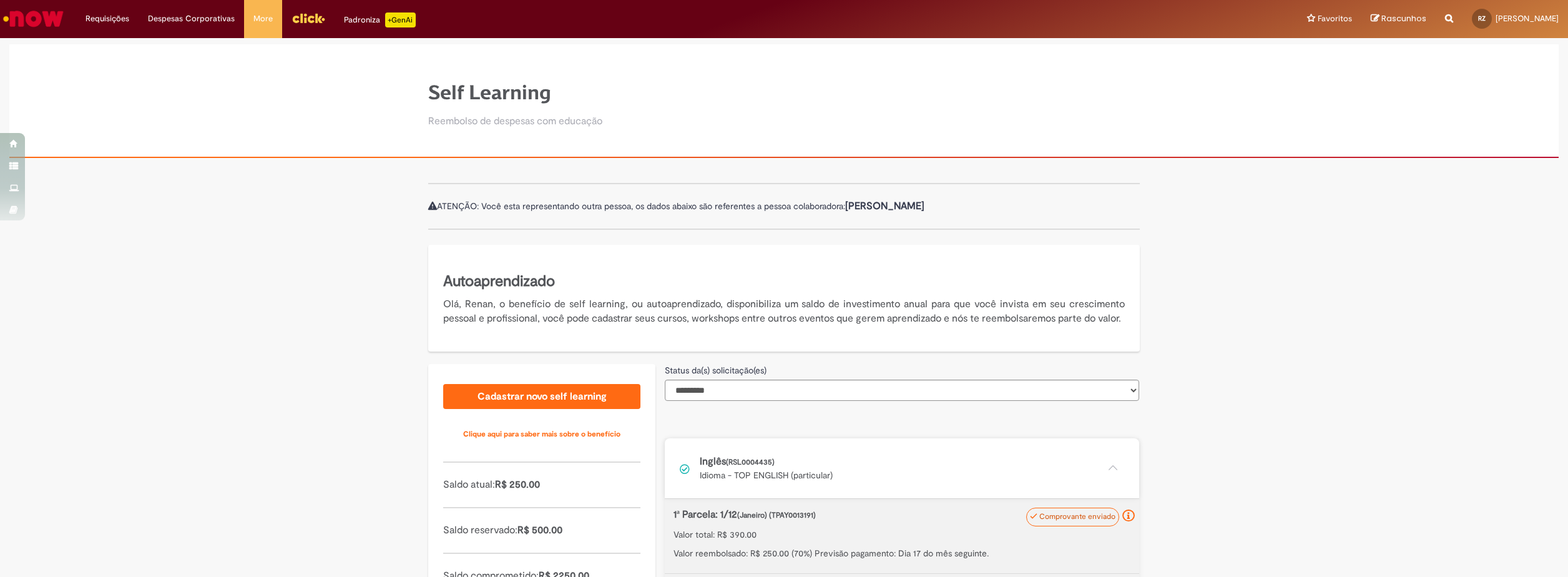
drag, startPoint x: 587, startPoint y: 437, endPoint x: 528, endPoint y: 205, distance: 239.4
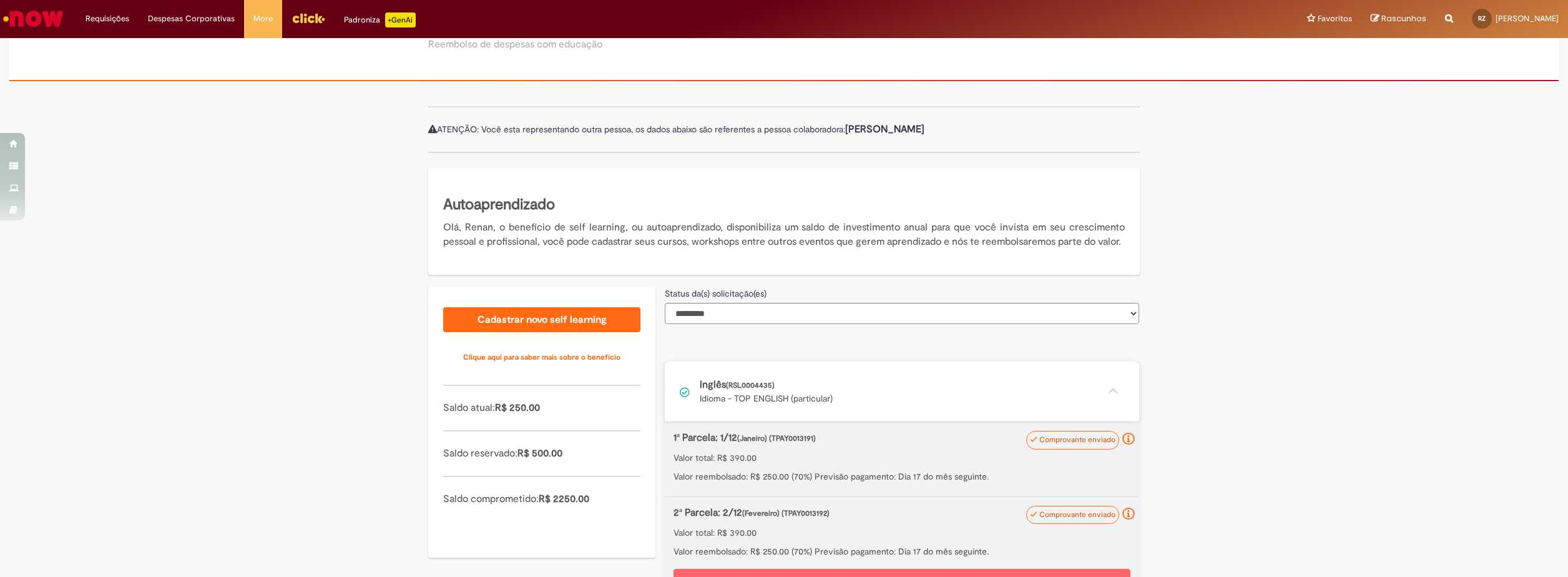
scroll to position [187, 0]
